Goal: Information Seeking & Learning: Learn about a topic

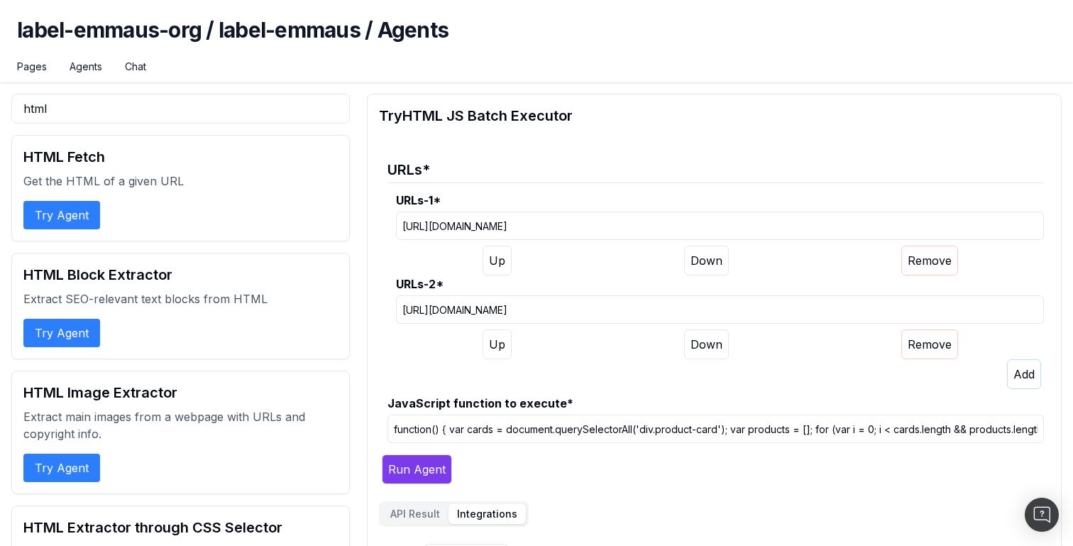
click at [537, 110] on h2 "Try HTML JS Batch Executor" at bounding box center [714, 116] width 671 height 20
drag, startPoint x: 382, startPoint y: 29, endPoint x: 443, endPoint y: 28, distance: 61.1
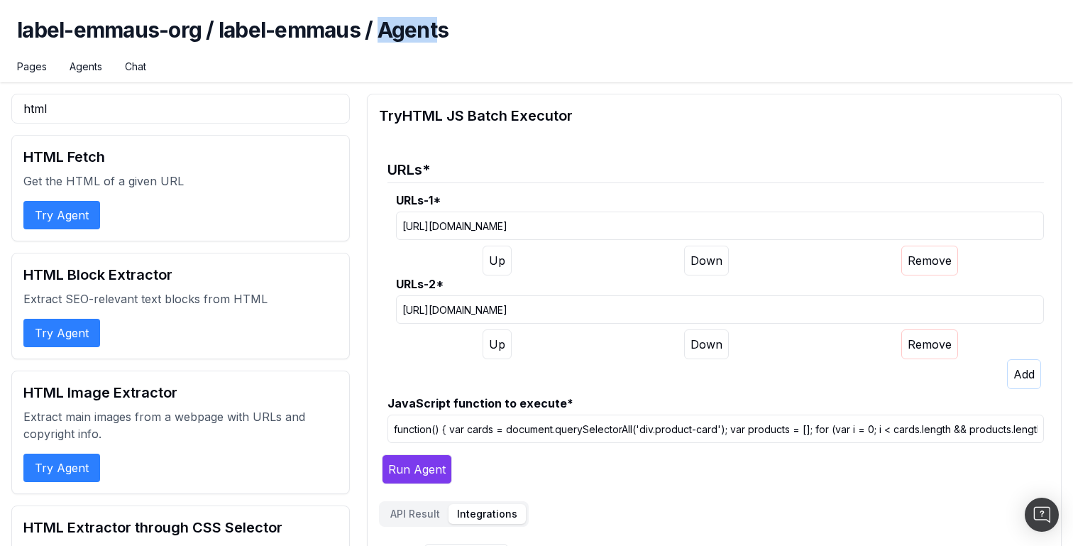
click at [443, 28] on h1 "label-emmaus-org / label-emmaus / Agents" at bounding box center [536, 38] width 1039 height 43
drag, startPoint x: 455, startPoint y: 28, endPoint x: 134, endPoint y: 21, distance: 321.0
click at [134, 21] on h1 "label-emmaus-org / label-emmaus / Agents" at bounding box center [536, 38] width 1039 height 43
click at [31, 25] on h1 "label-emmaus-org / label-emmaus / Agents" at bounding box center [536, 38] width 1039 height 43
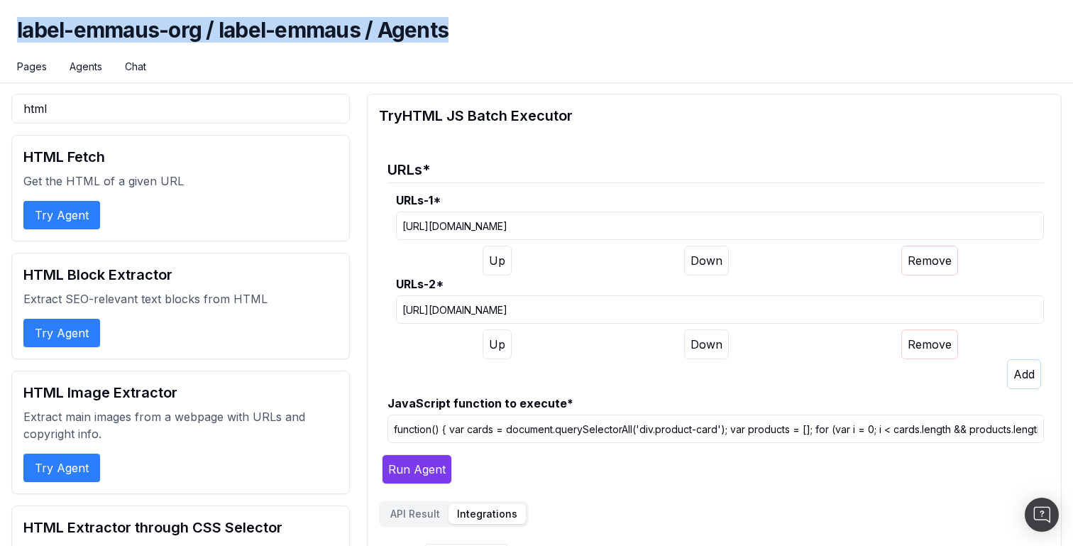
drag, startPoint x: 11, startPoint y: 27, endPoint x: 435, endPoint y: 46, distance: 424.3
click at [435, 46] on div "label-emmaus-org / label-emmaus / Agents Pages Agents Chat" at bounding box center [536, 41] width 1073 height 82
